Goal: Task Accomplishment & Management: Use online tool/utility

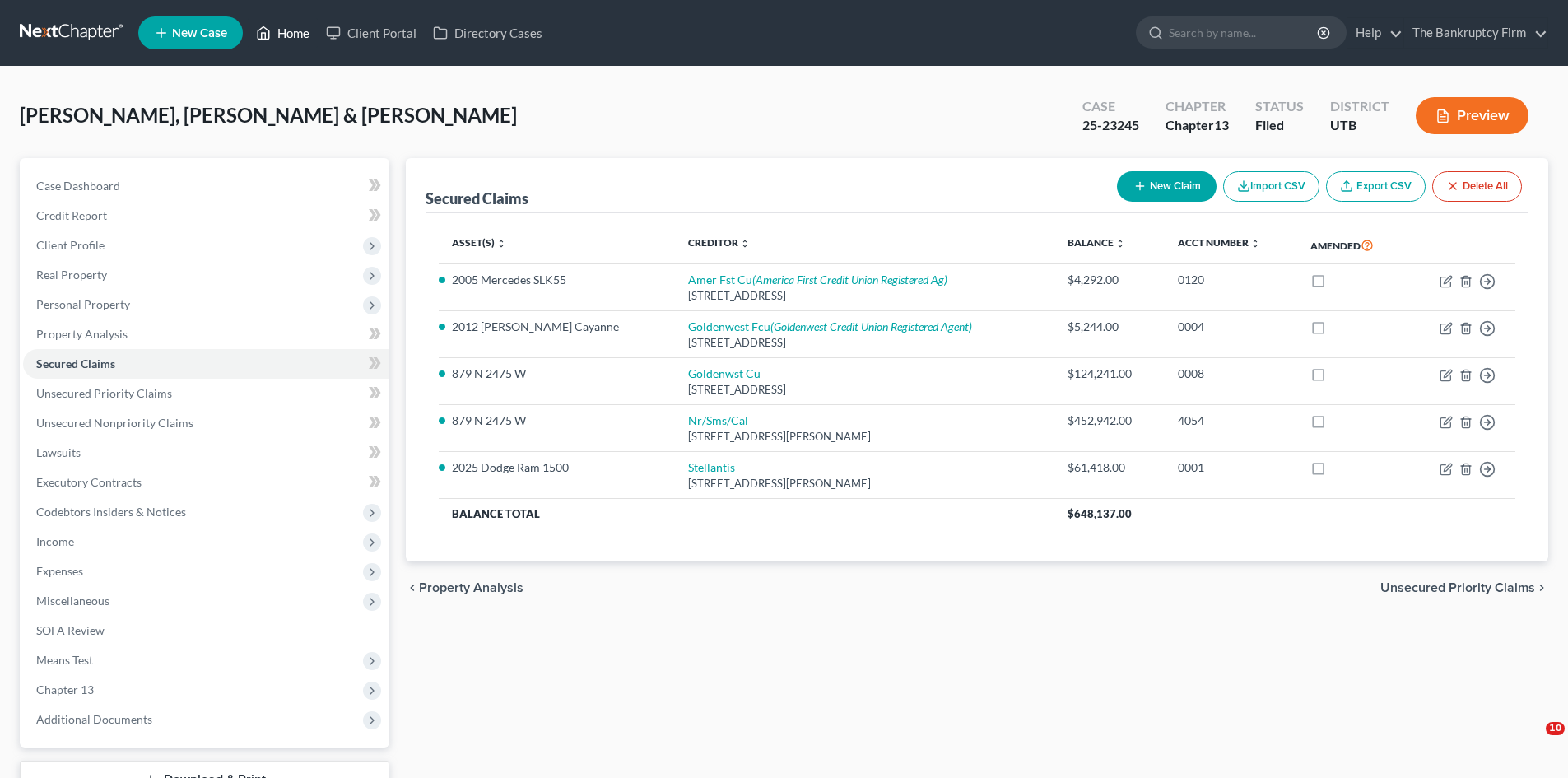
drag, startPoint x: 0, startPoint y: 0, endPoint x: 932, endPoint y: 76, distance: 935.1
click at [297, 36] on link "Home" at bounding box center [282, 33] width 70 height 30
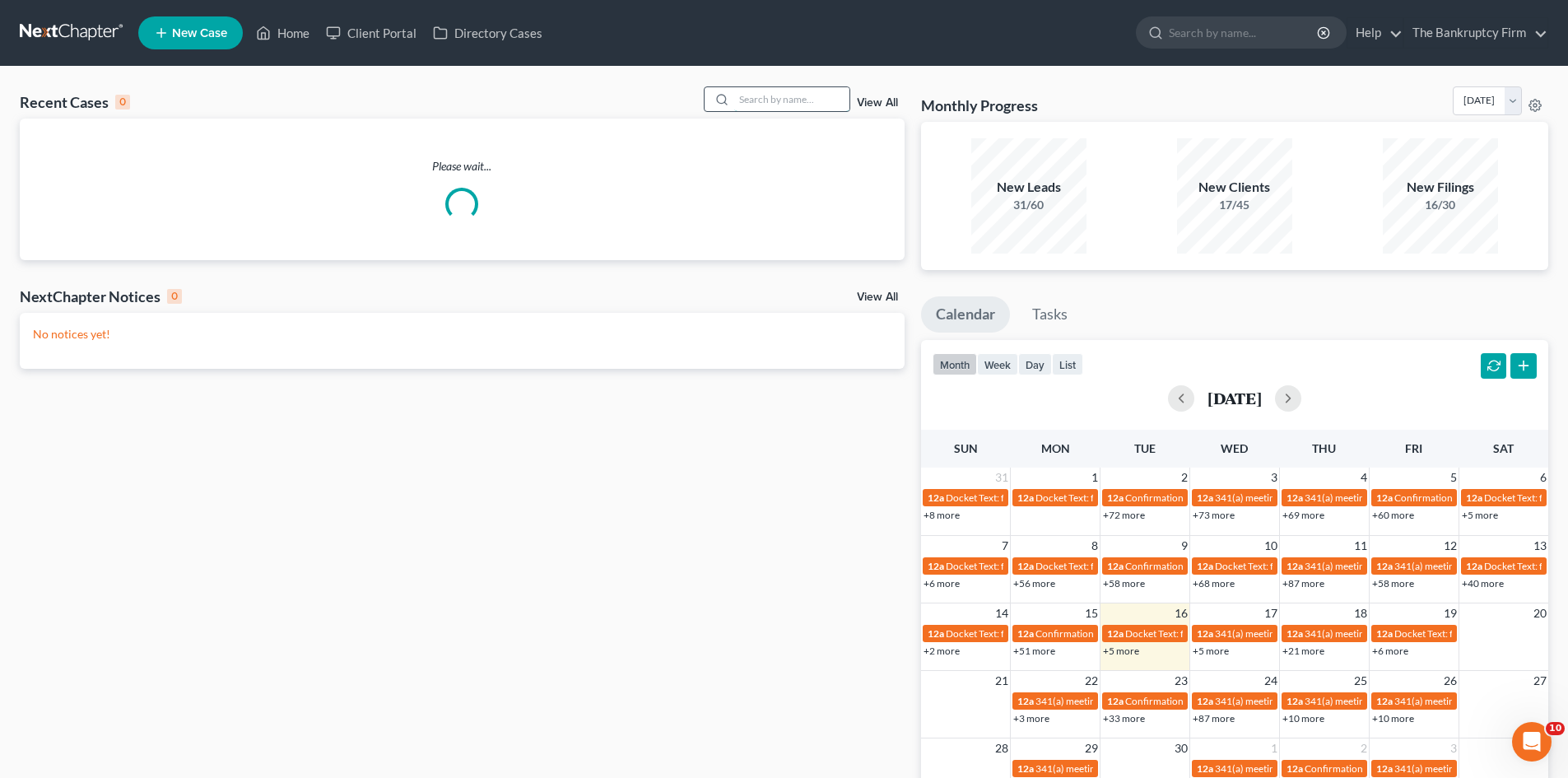
click at [753, 98] on input "search" at bounding box center [791, 99] width 115 height 24
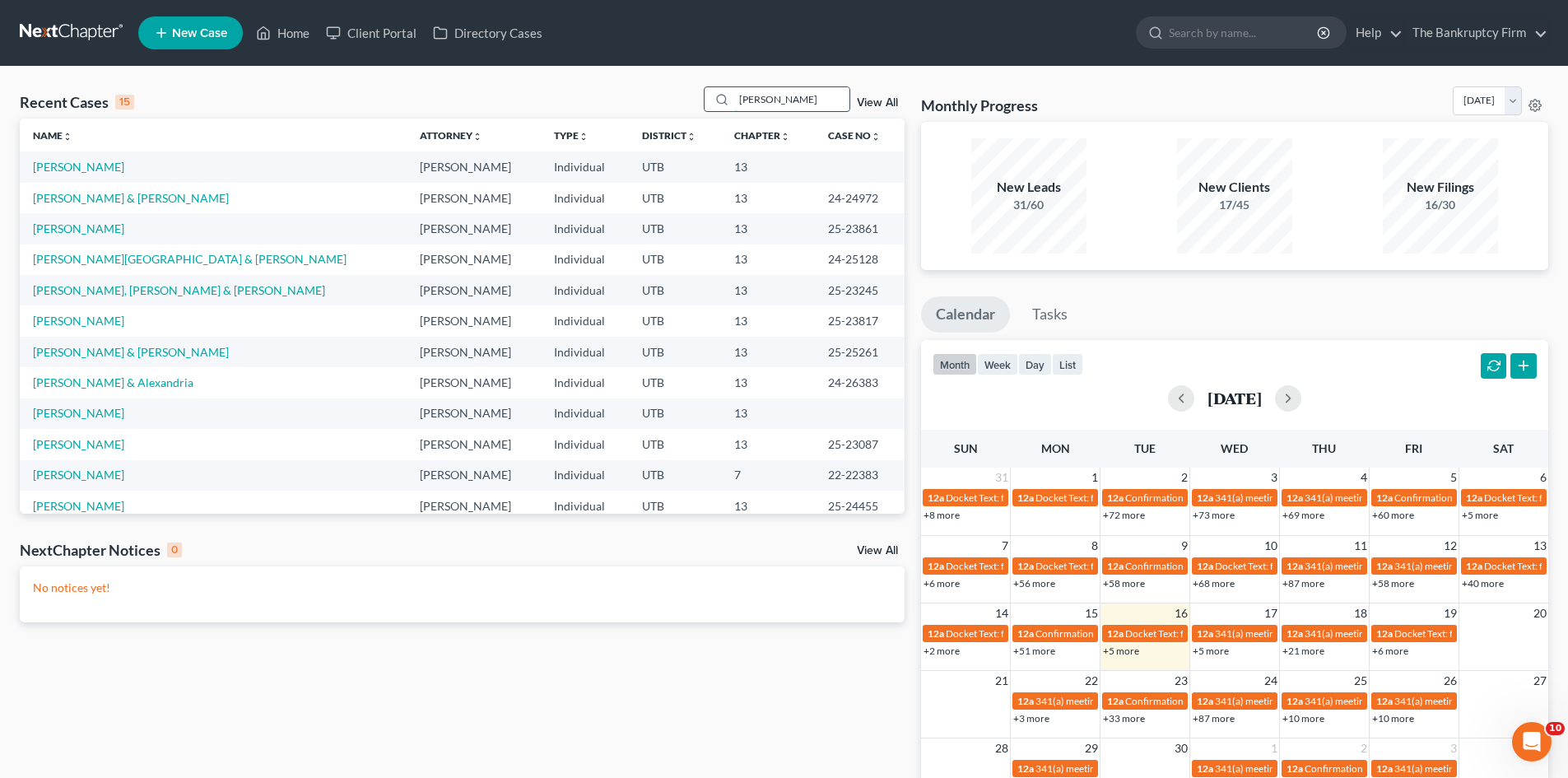
type input "[PERSON_NAME]"
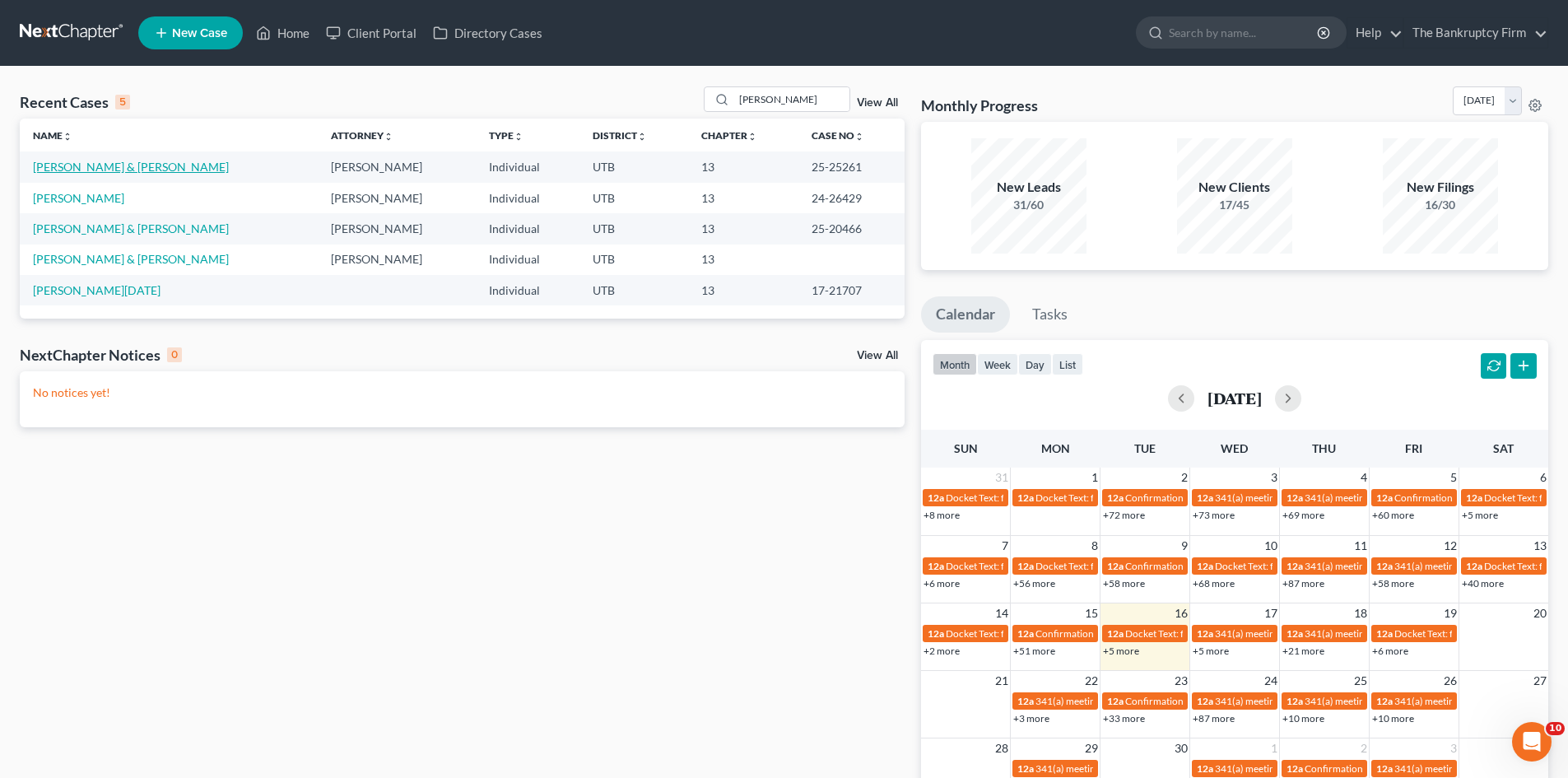
click at [69, 165] on link "[PERSON_NAME] & [PERSON_NAME]" at bounding box center [131, 166] width 196 height 14
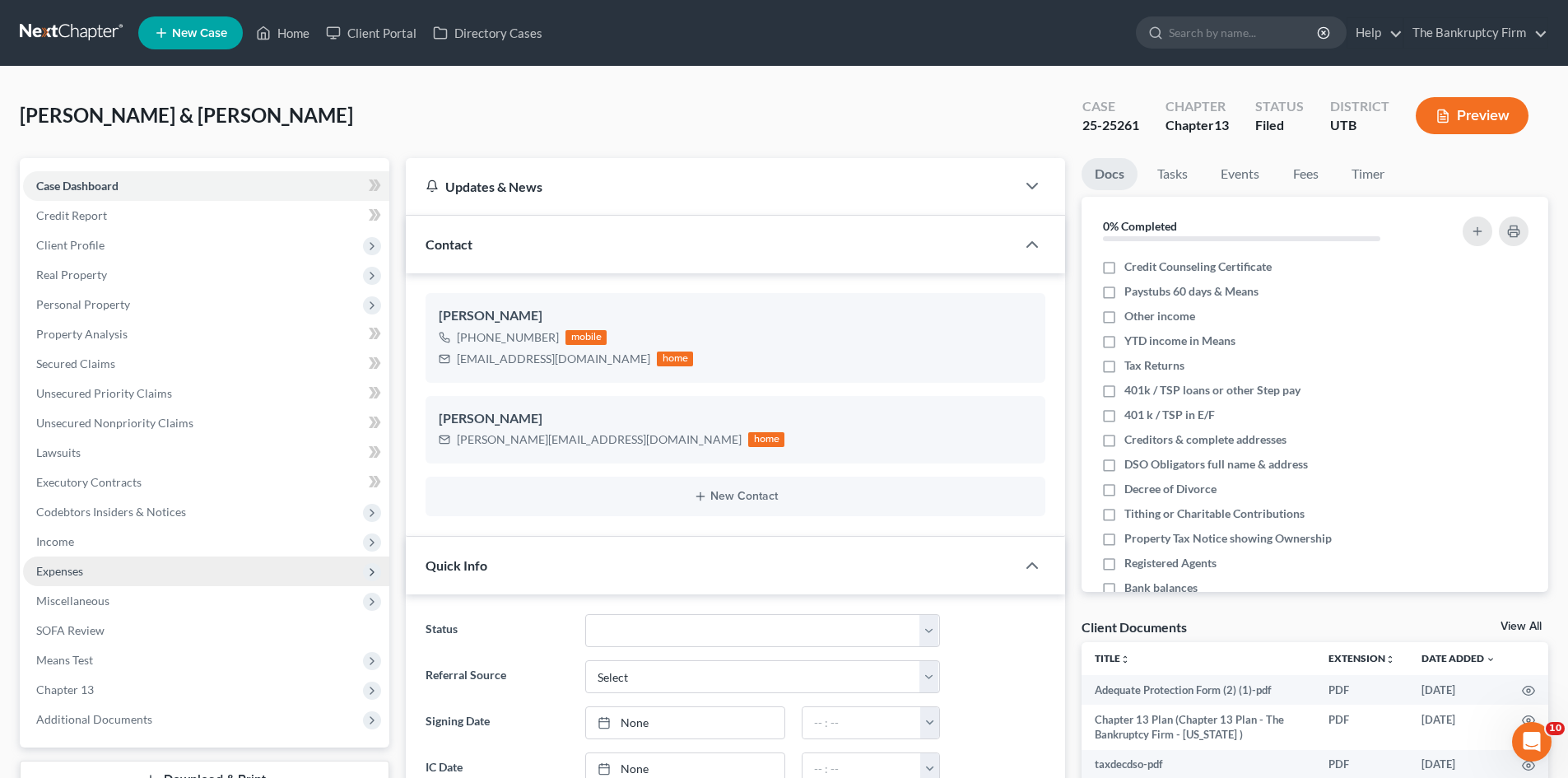
click at [67, 580] on span "Expenses" at bounding box center [206, 571] width 367 height 30
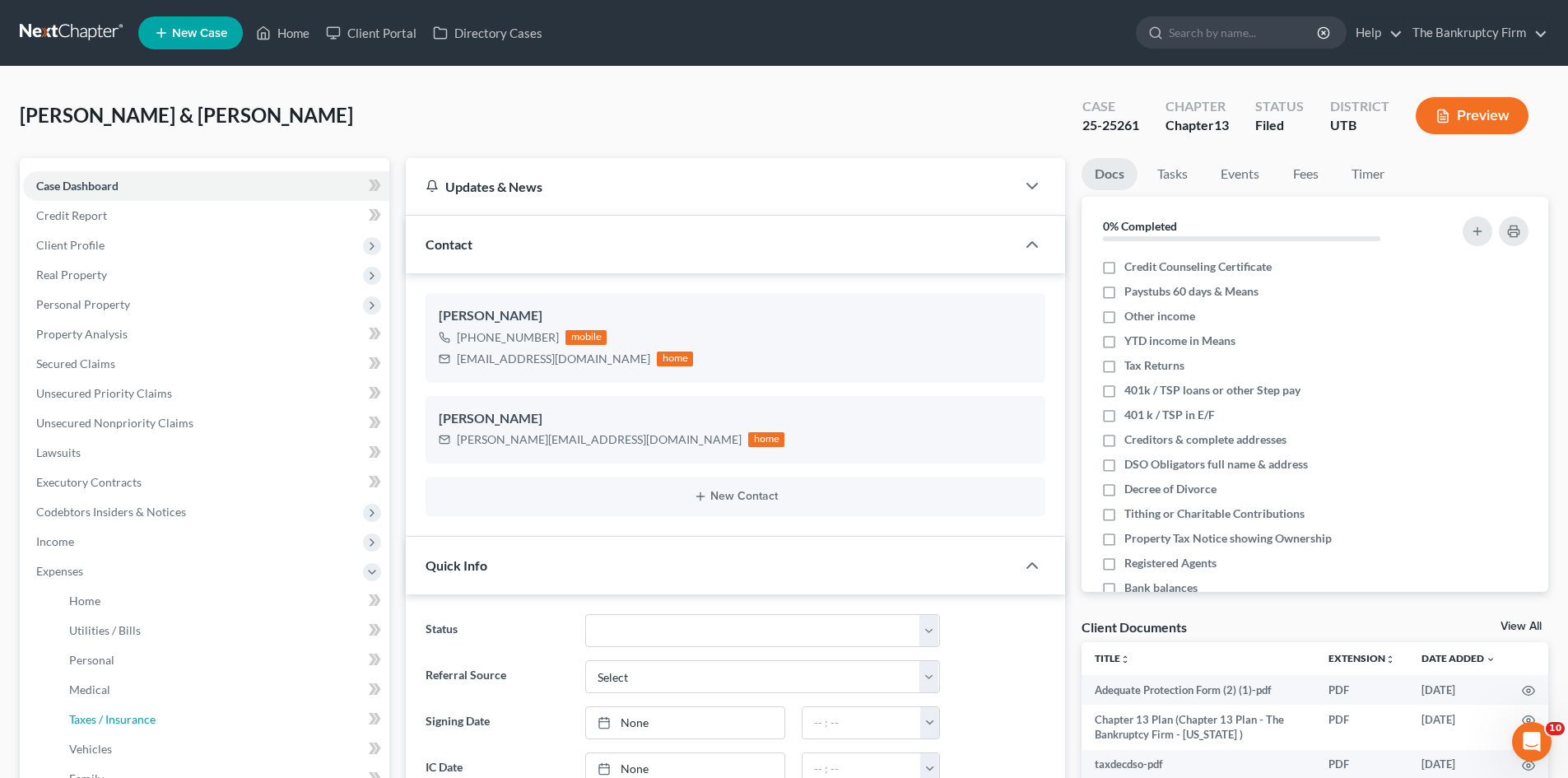
click at [100, 722] on span "Taxes / Insurance" at bounding box center [111, 719] width 86 height 14
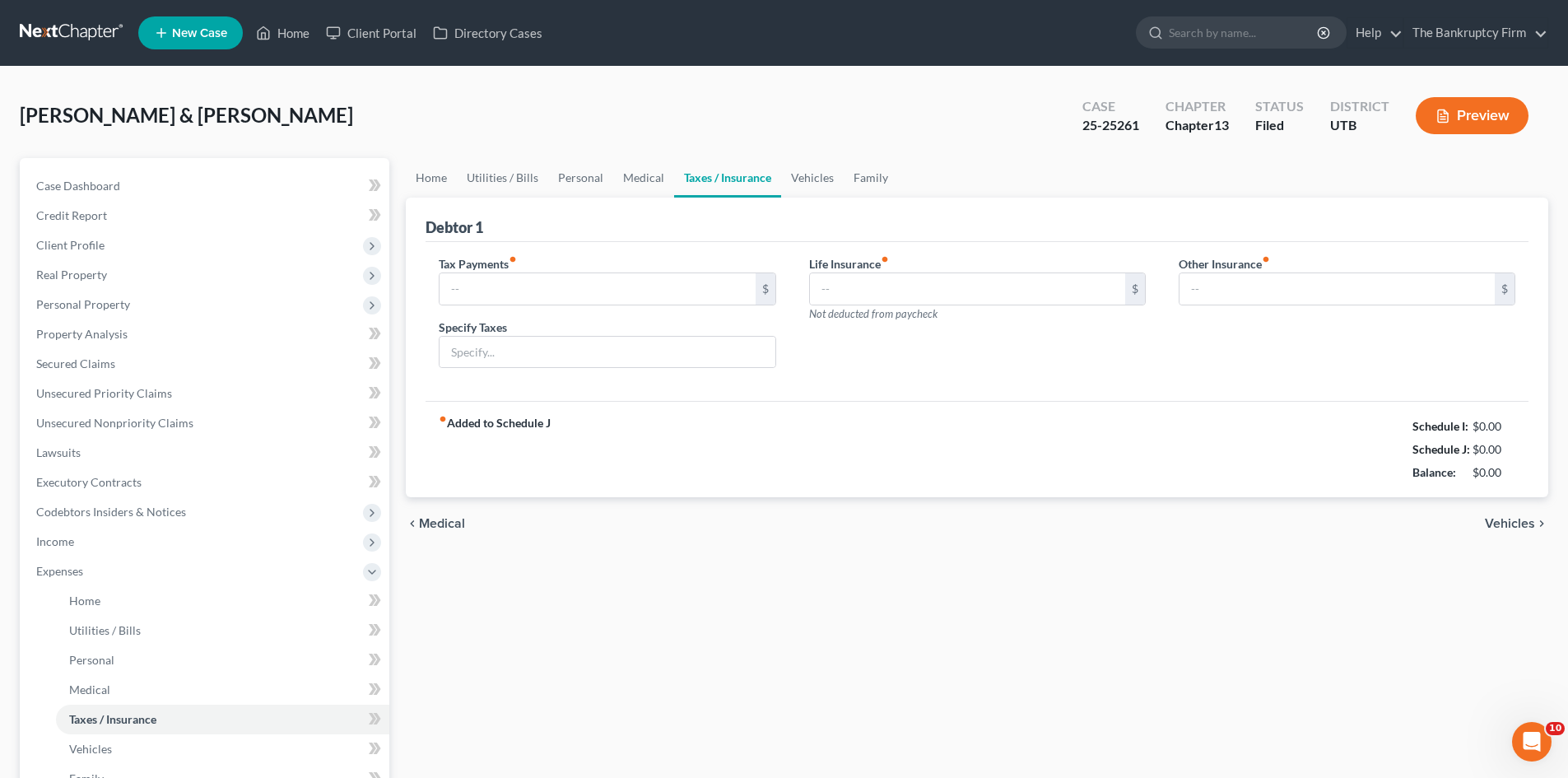
type input "0.00"
click at [290, 31] on link "Home" at bounding box center [282, 33] width 70 height 30
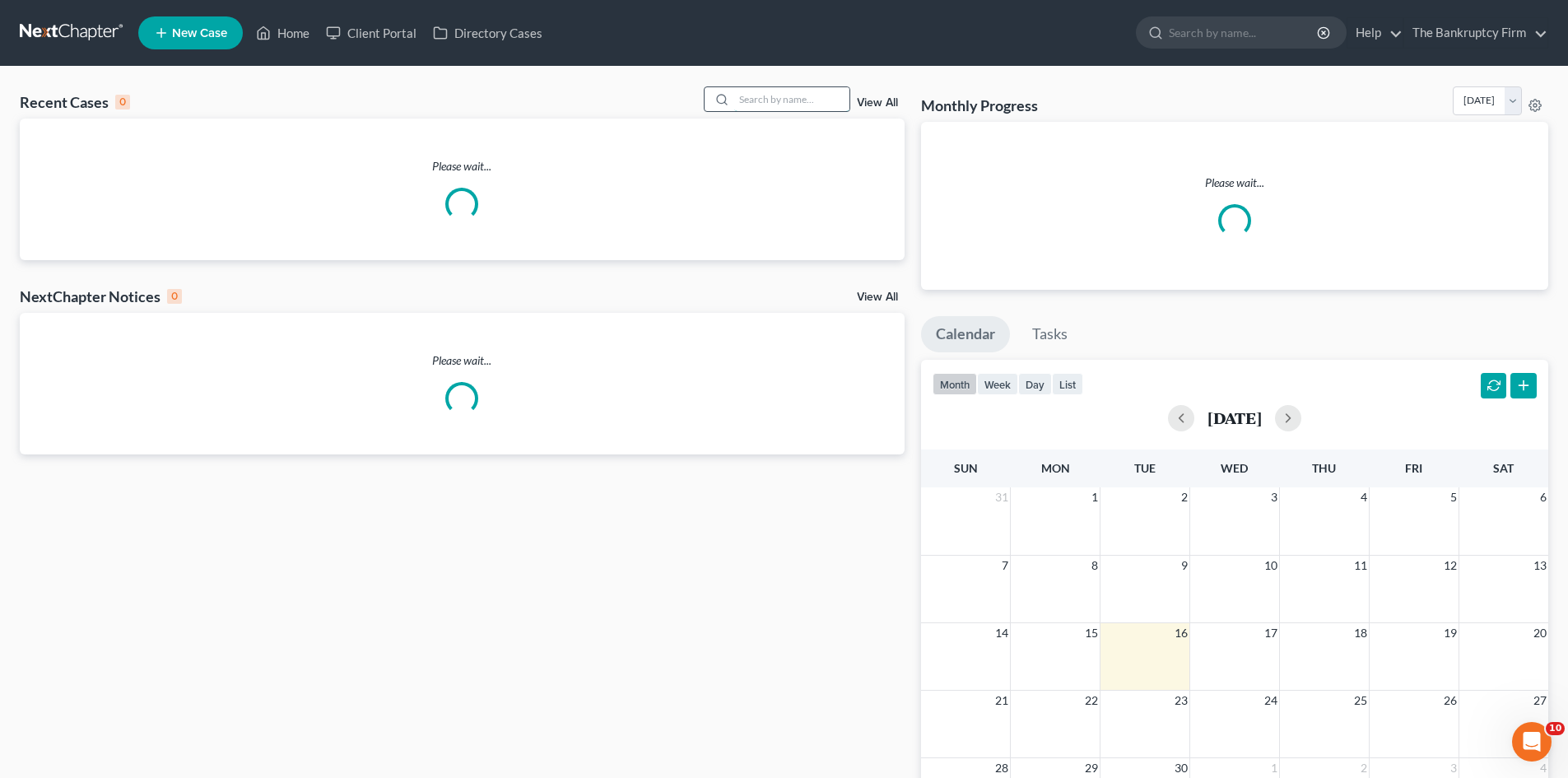
click at [763, 100] on input "search" at bounding box center [791, 99] width 115 height 24
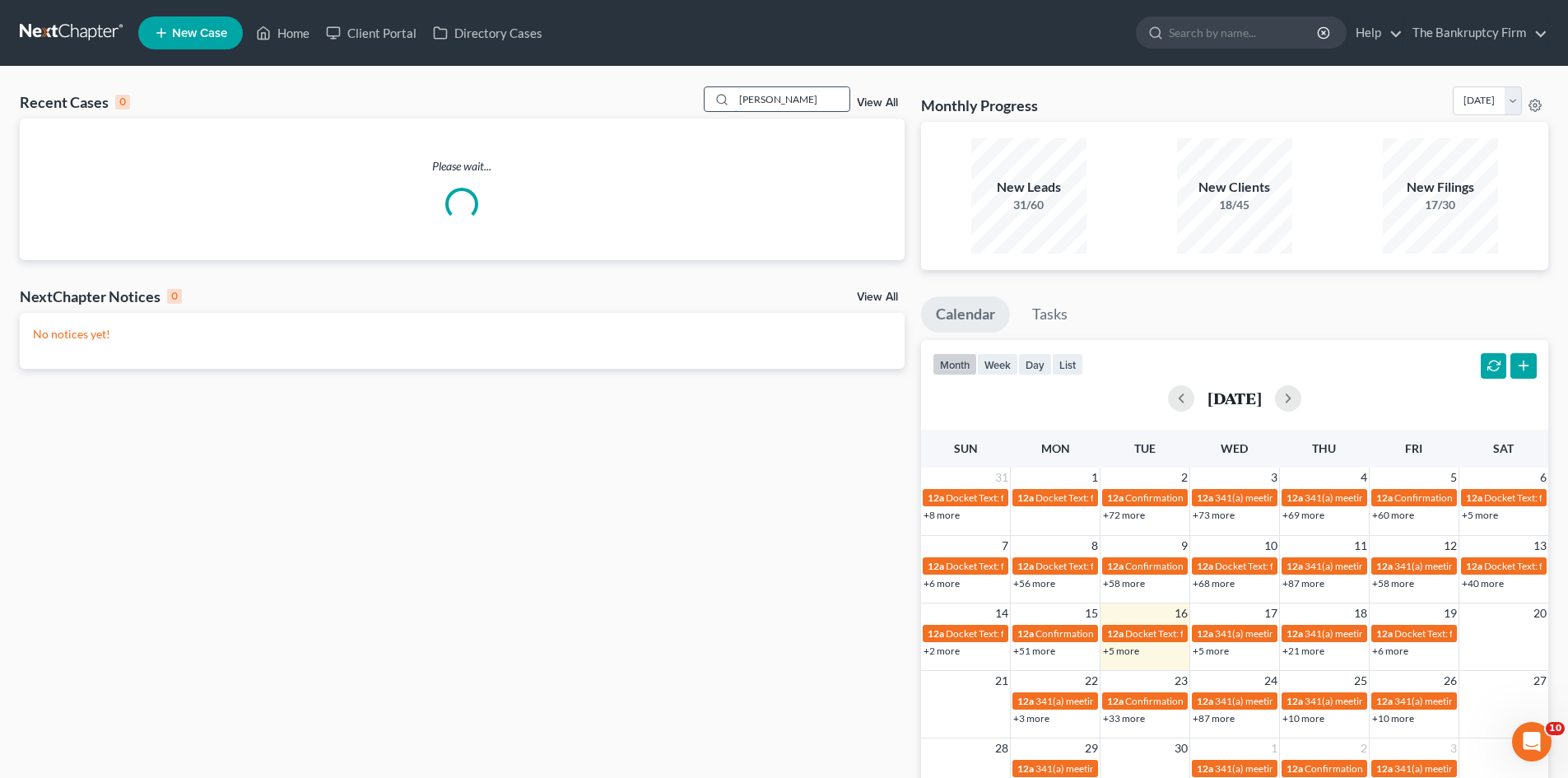
type input "[PERSON_NAME]"
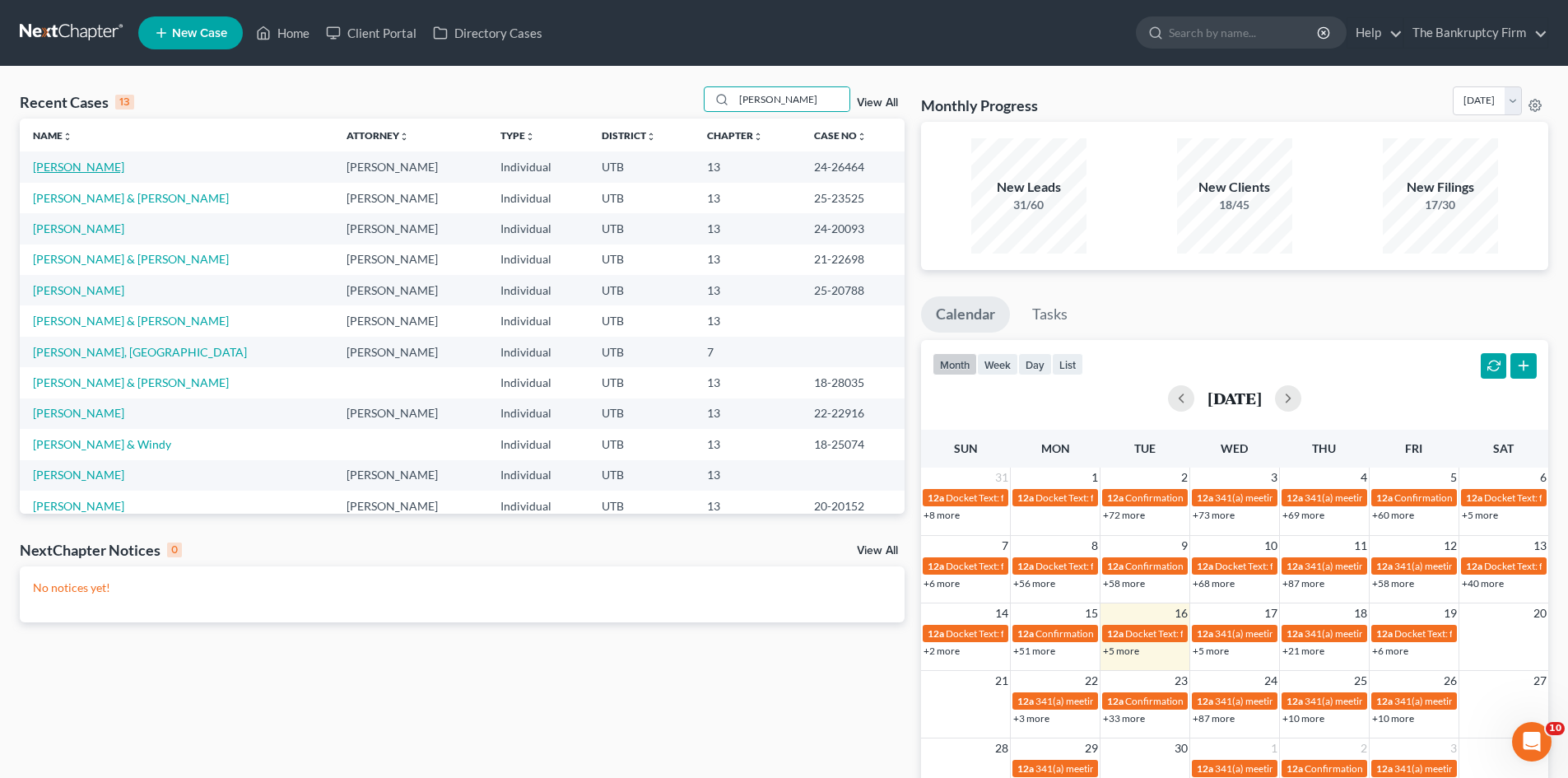
click at [88, 164] on link "[PERSON_NAME]" at bounding box center [78, 166] width 91 height 14
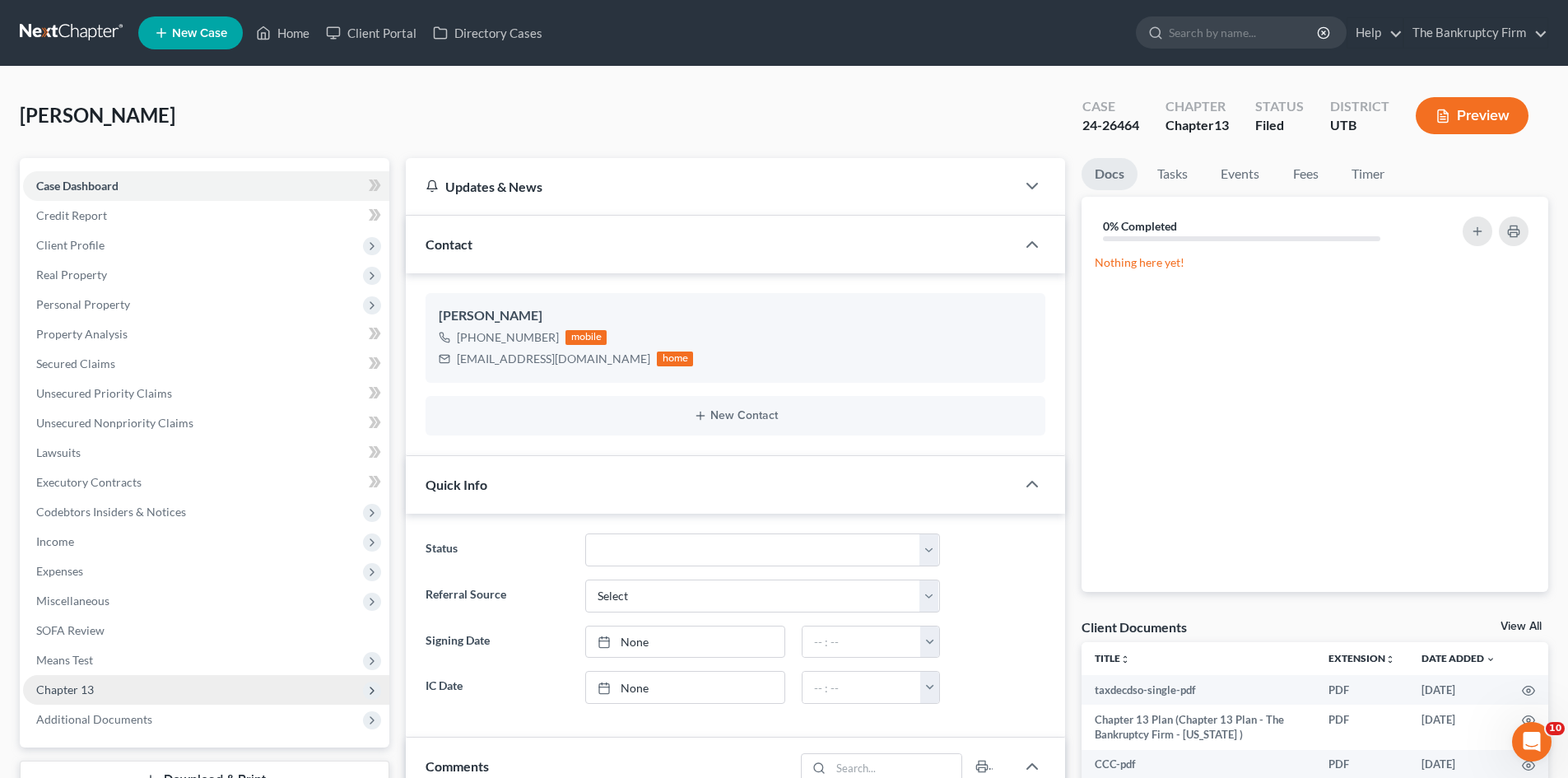
scroll to position [131, 0]
click at [96, 719] on span "Additional Documents" at bounding box center [94, 719] width 116 height 14
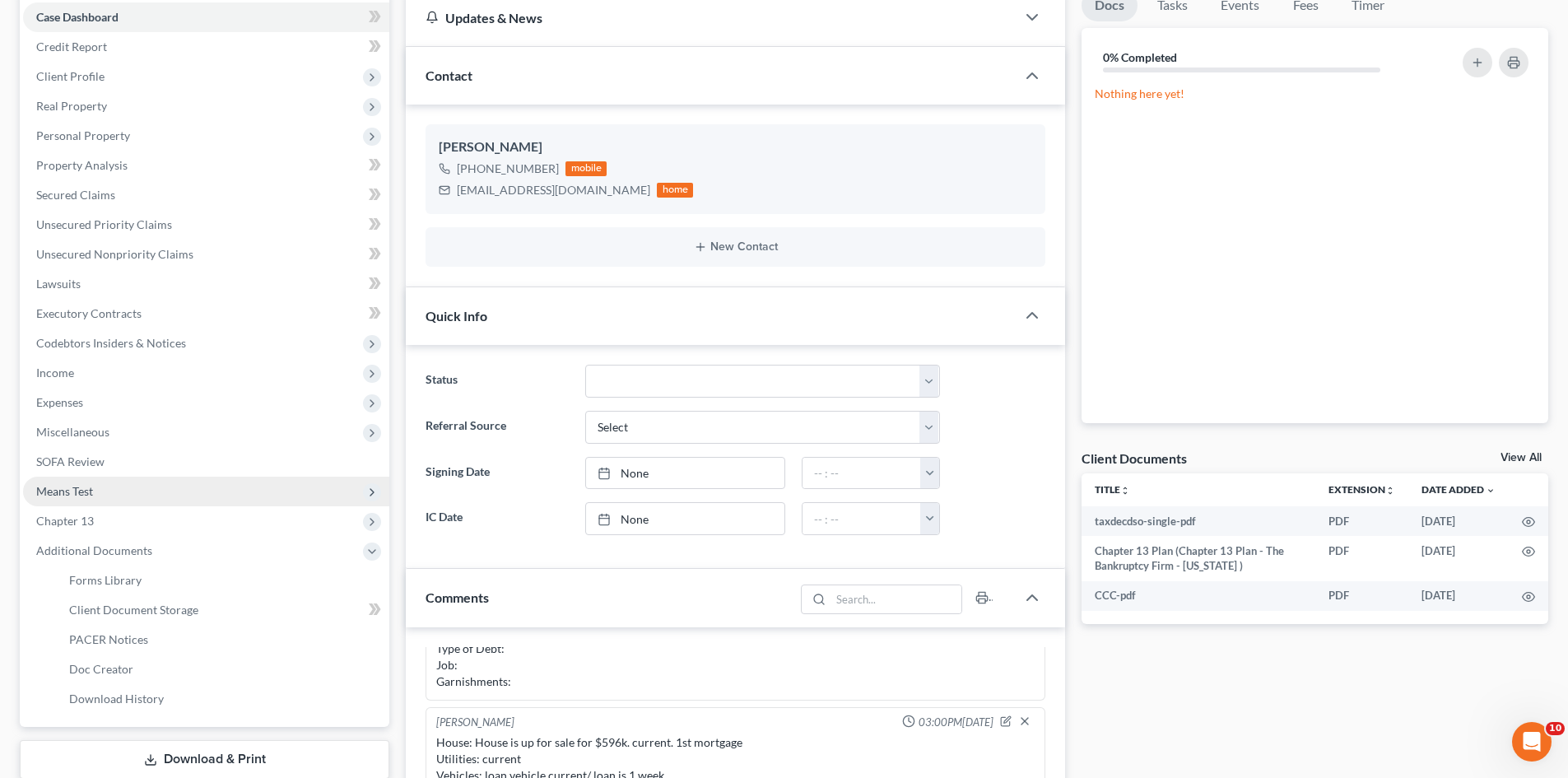
scroll to position [247, 0]
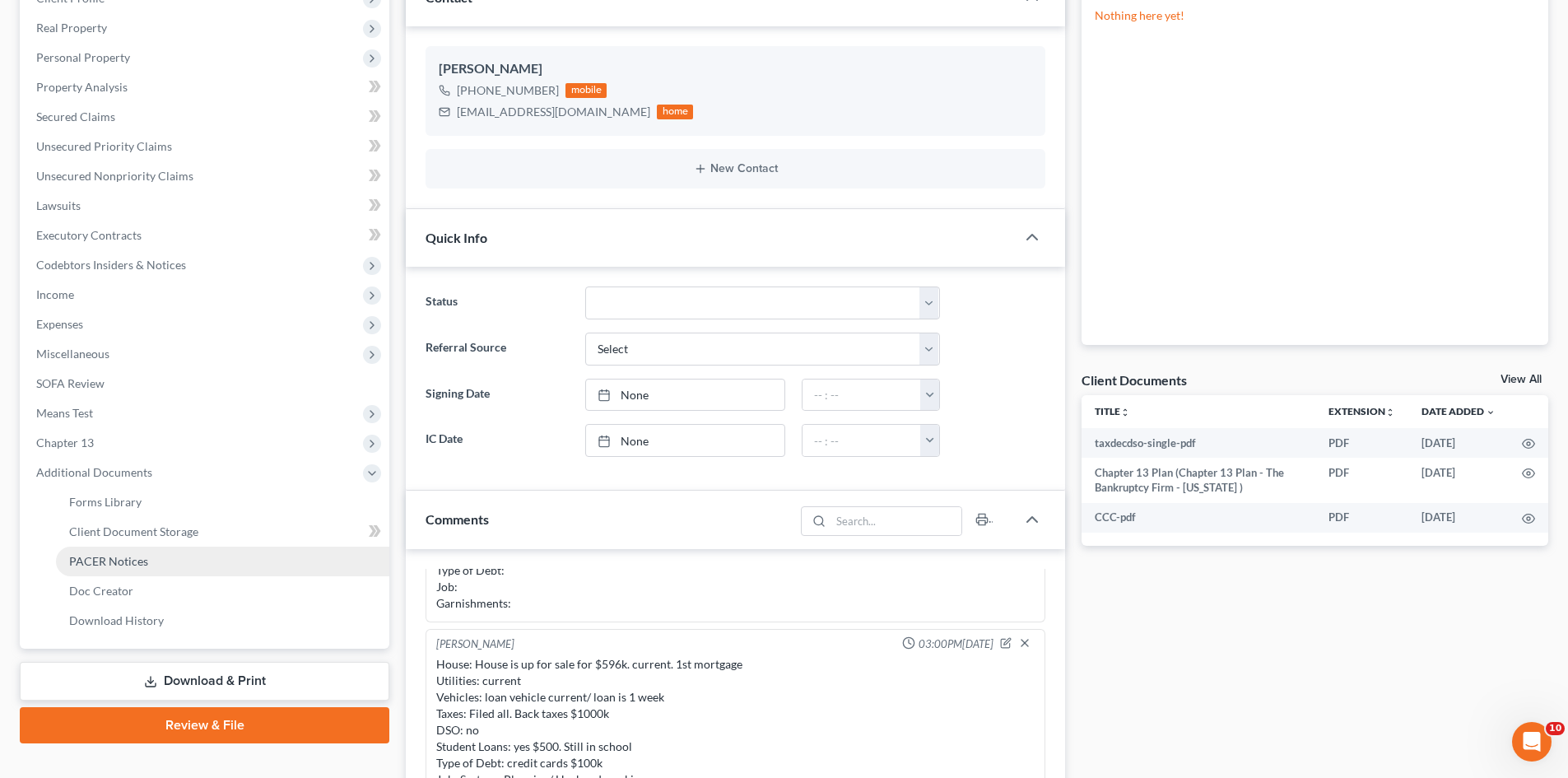
click at [94, 556] on span "PACER Notices" at bounding box center [108, 561] width 79 height 14
